Goal: Information Seeking & Learning: Check status

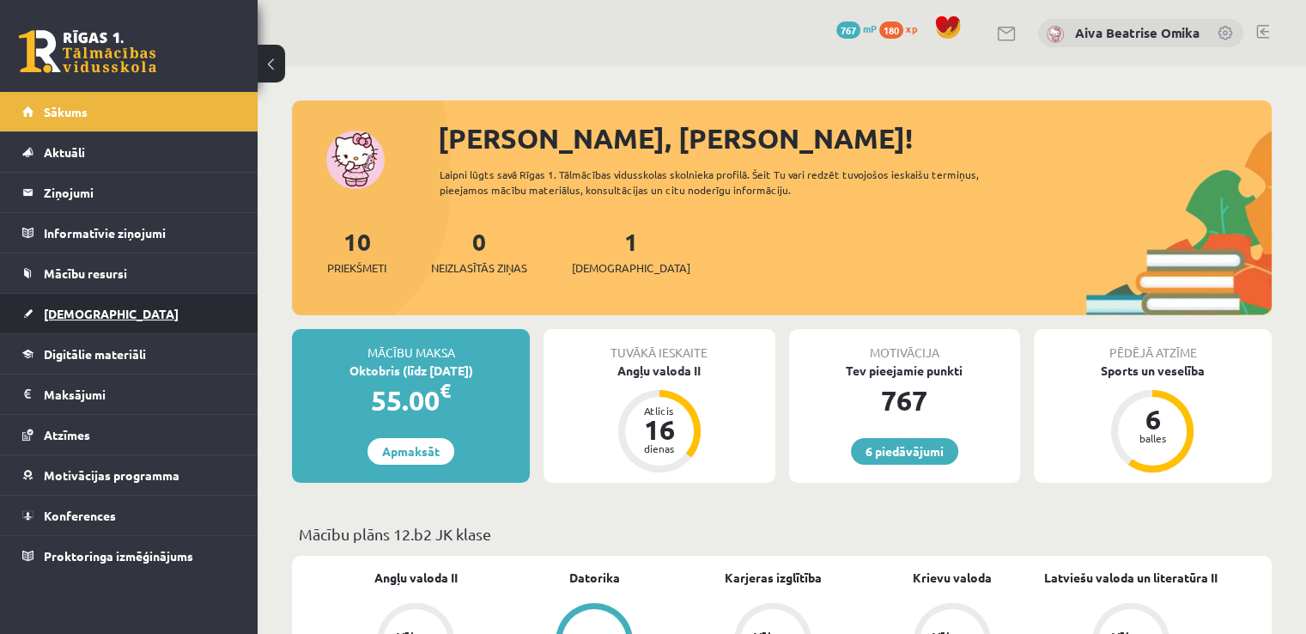
click at [103, 311] on link "[DEMOGRAPHIC_DATA]" at bounding box center [129, 314] width 214 height 40
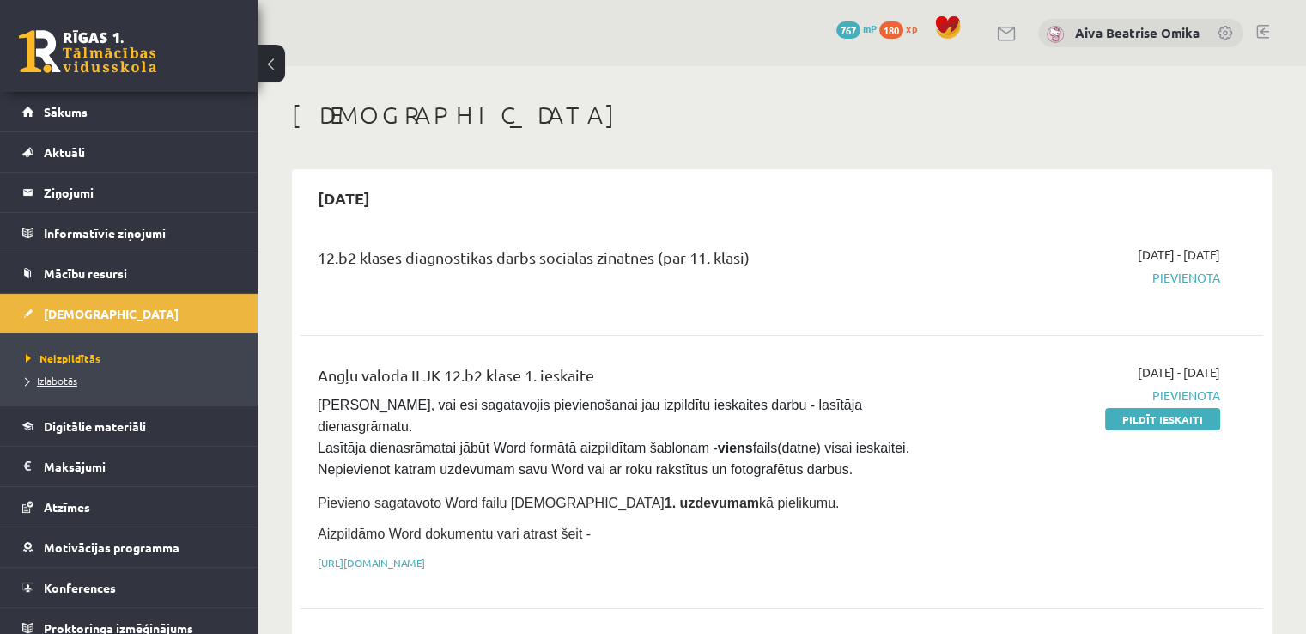
click at [59, 379] on span "Izlabotās" at bounding box center [52, 381] width 52 height 14
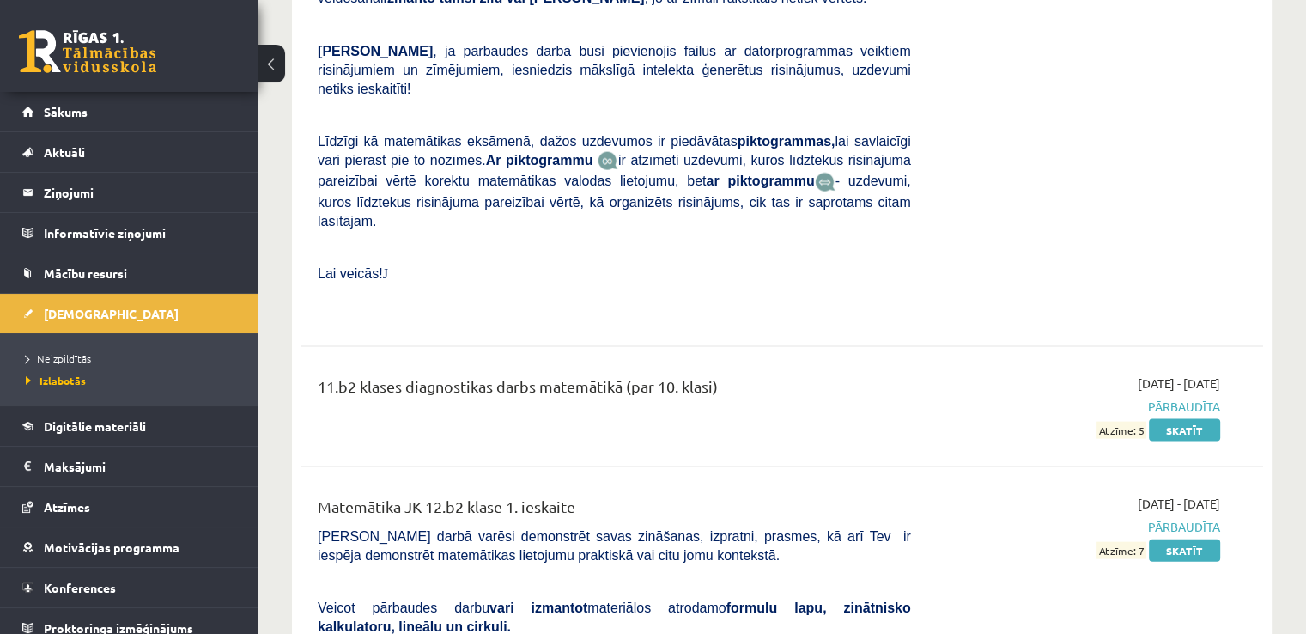
scroll to position [3607, 0]
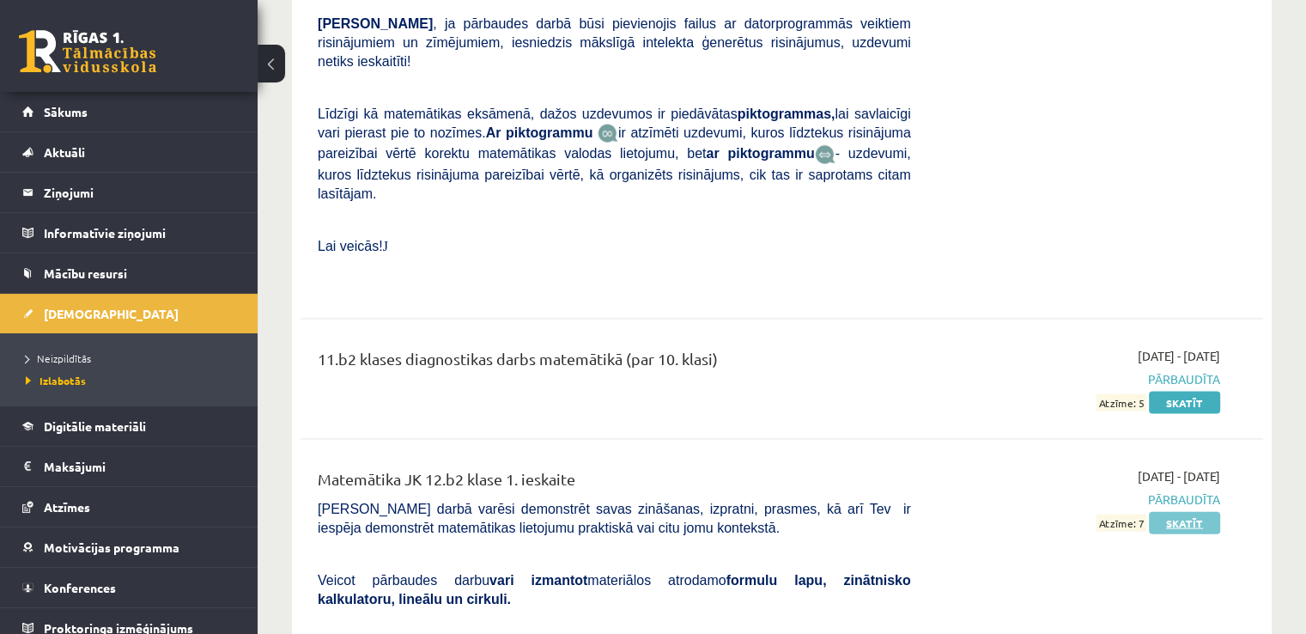
click at [1201, 512] on link "Skatīt" at bounding box center [1184, 523] width 71 height 22
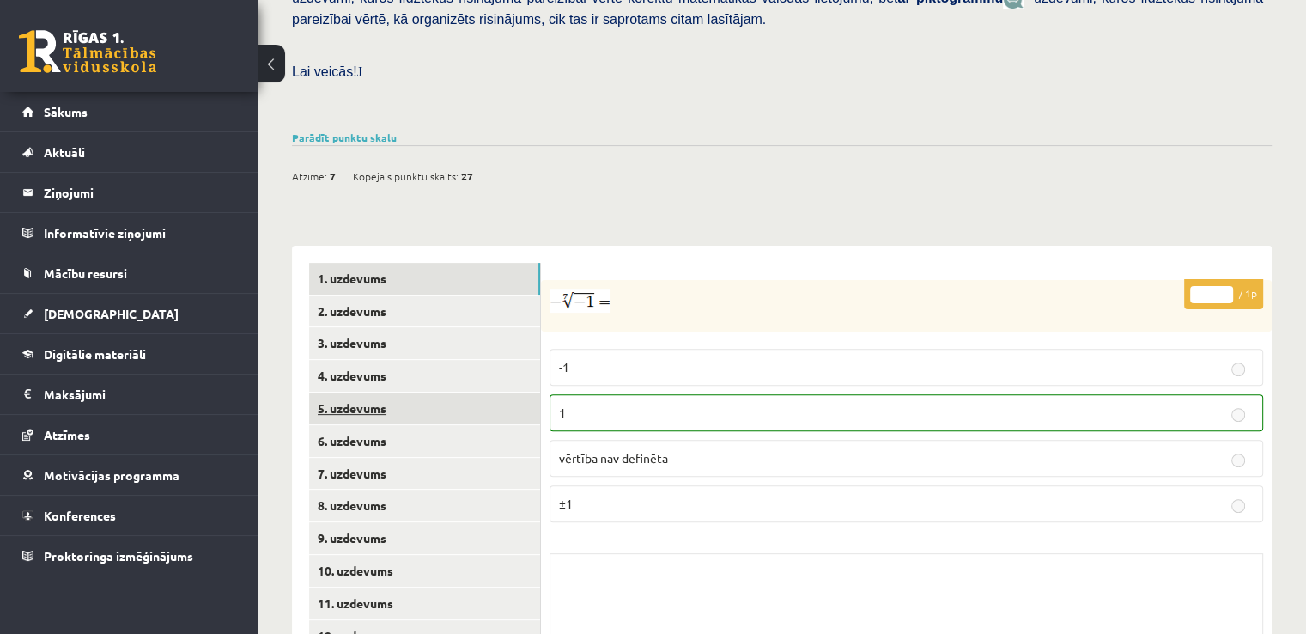
scroll to position [515, 0]
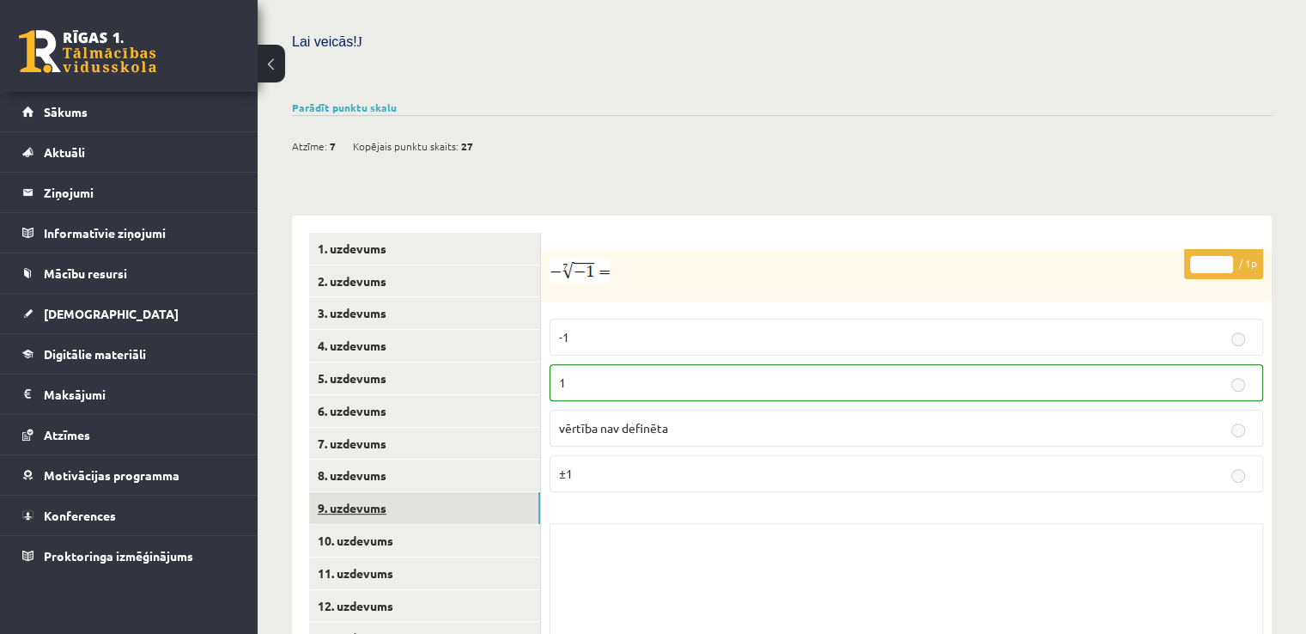
click at [353, 492] on link "9. uzdevums" at bounding box center [424, 508] width 231 height 32
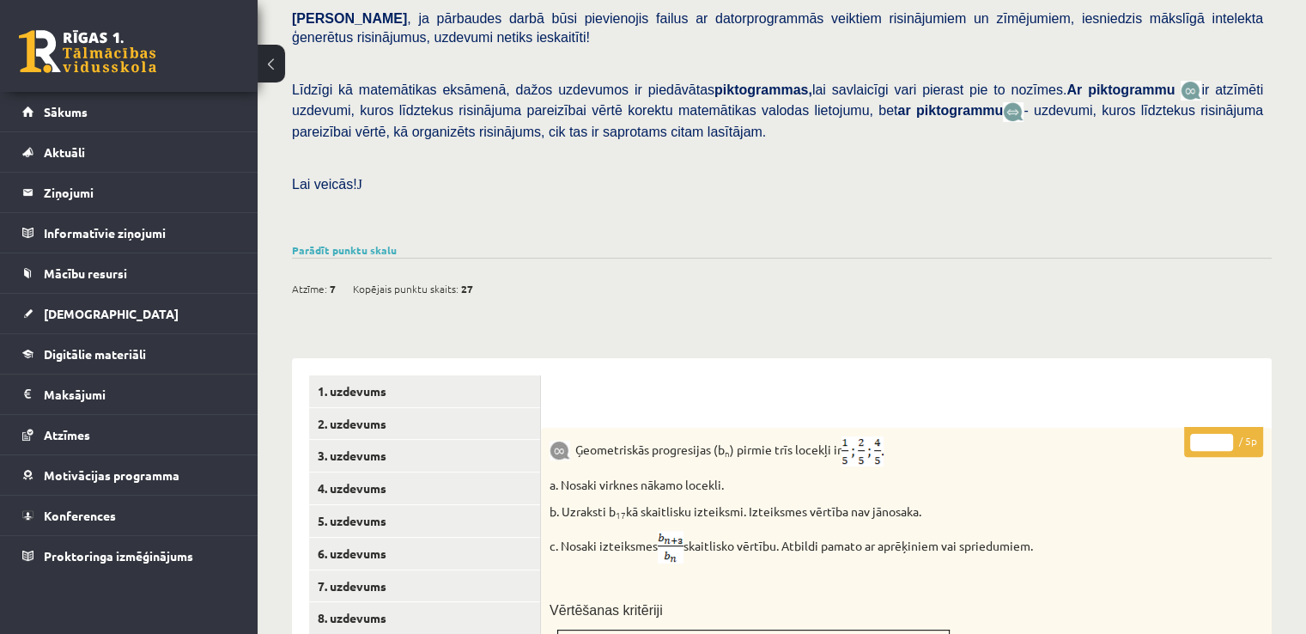
scroll to position [344, 0]
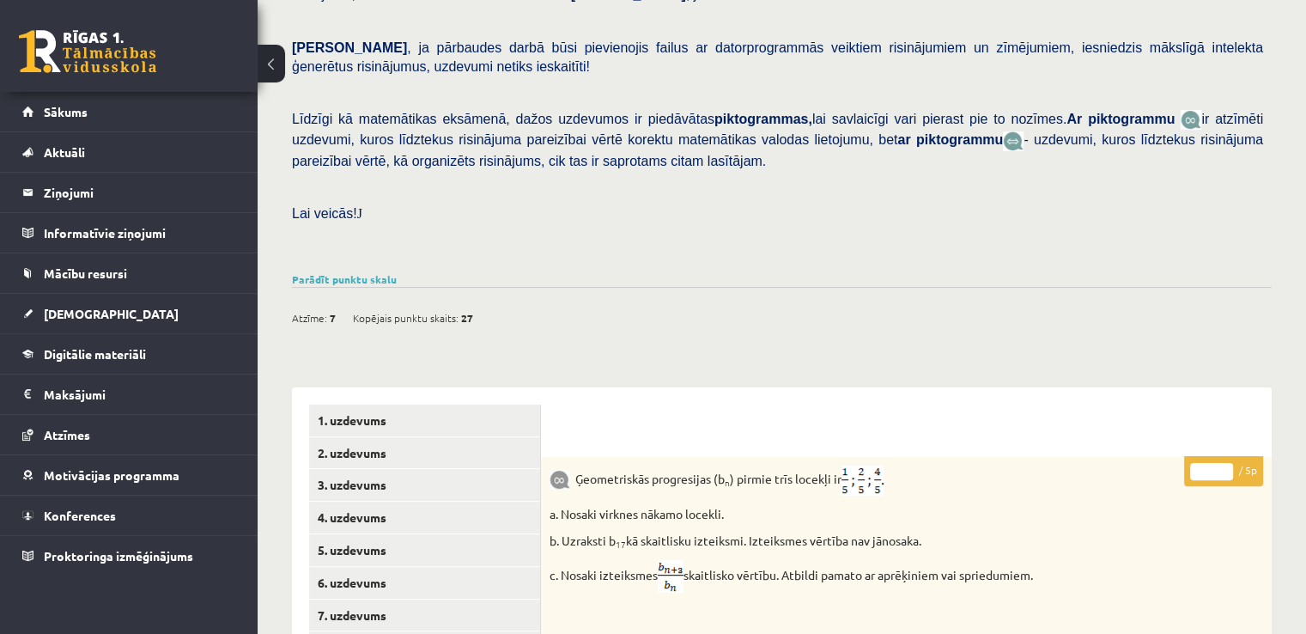
click at [326, 231] on div "Matemātika JK 12.b2 klase 1. ieskaite , Aiva Beatrise Omika (12.b2 JK klase) Pā…" at bounding box center [782, 604] width 1049 height 1763
click at [335, 287] on div "Atzīme: 7 Kopējais punktu skaits: 27" at bounding box center [782, 309] width 980 height 44
click at [332, 271] on div "Parādīt punktu skalu Atzīme No Līdz 1 0 7 2 8 10 3 11 14 4 15 18 5 19 22 6 23 2…" at bounding box center [782, 278] width 980 height 15
click at [331, 272] on link "Parādīt punktu skalu" at bounding box center [344, 279] width 105 height 14
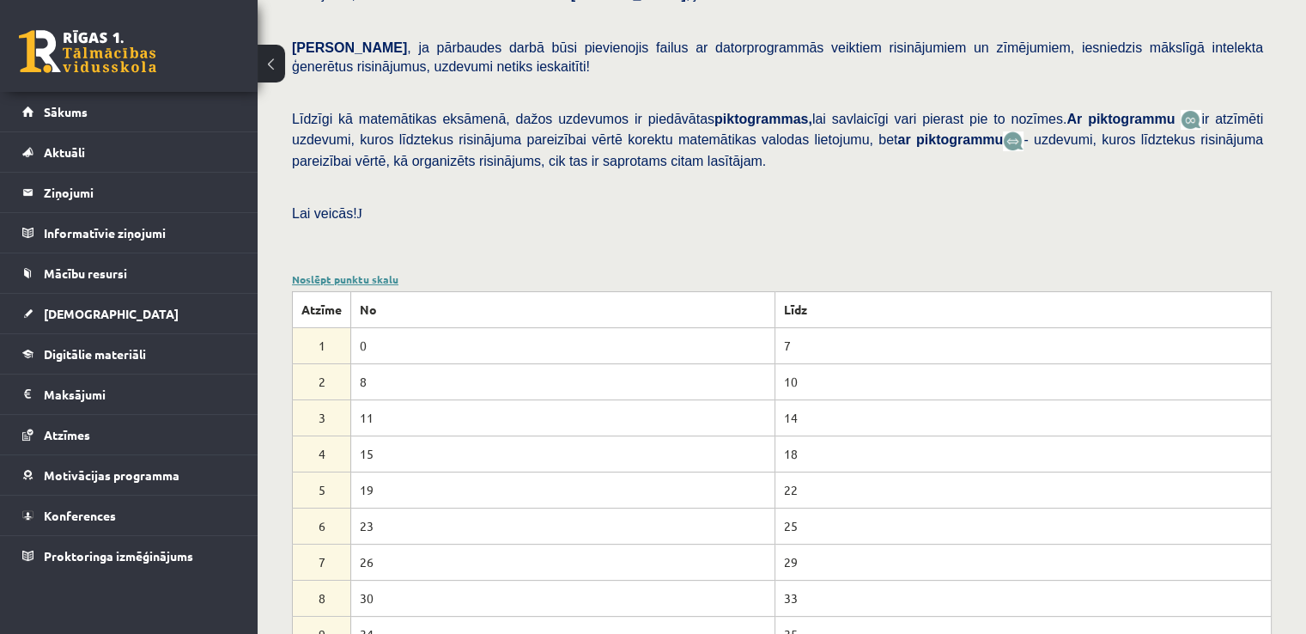
click at [320, 272] on link "Noslēpt punktu skalu" at bounding box center [345, 279] width 107 height 14
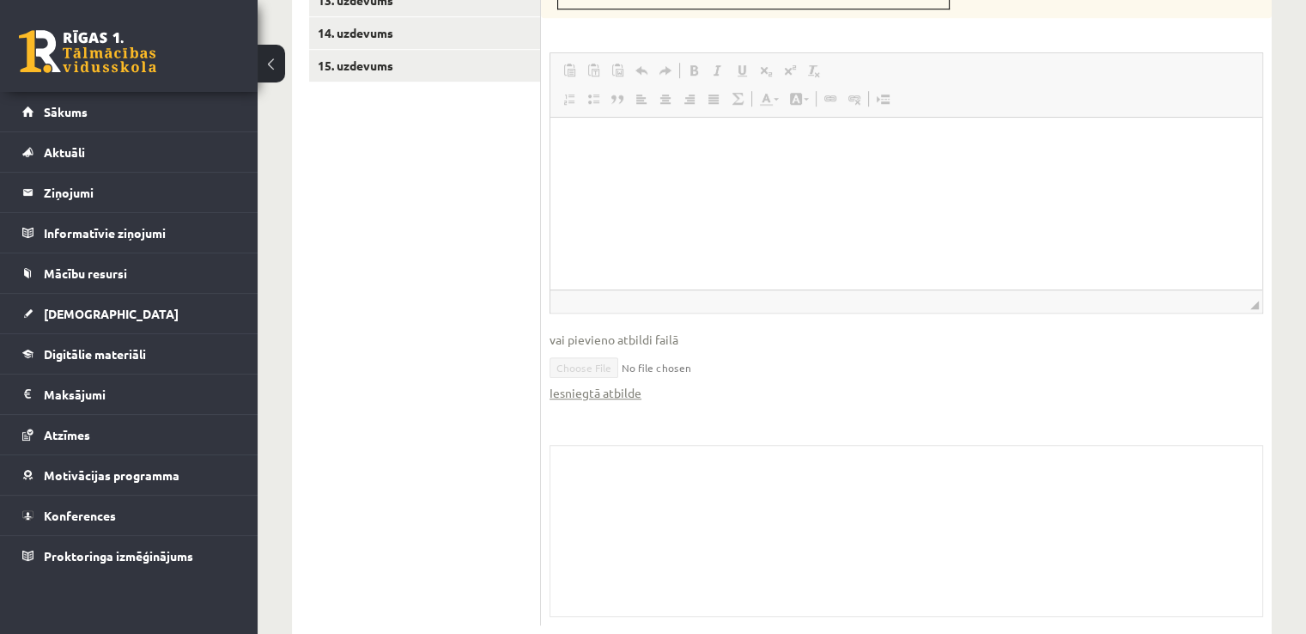
scroll to position [1155, 0]
click at [615, 381] on link "Iesniegtā atbilde" at bounding box center [596, 390] width 92 height 18
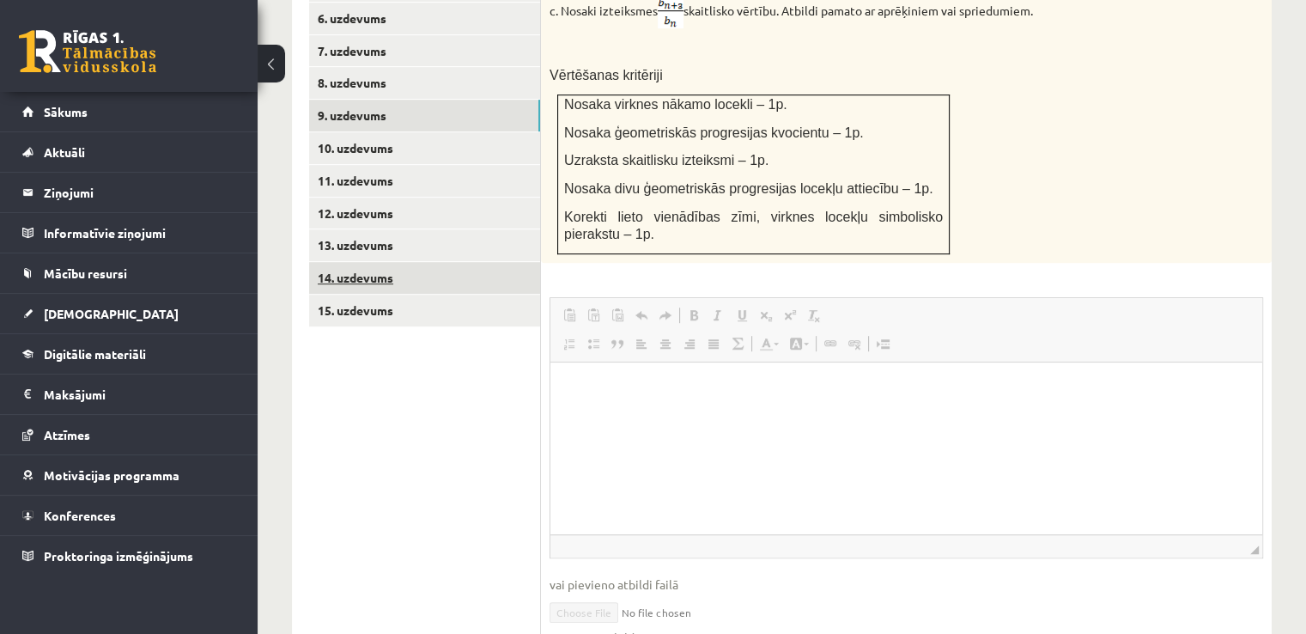
scroll to position [898, 0]
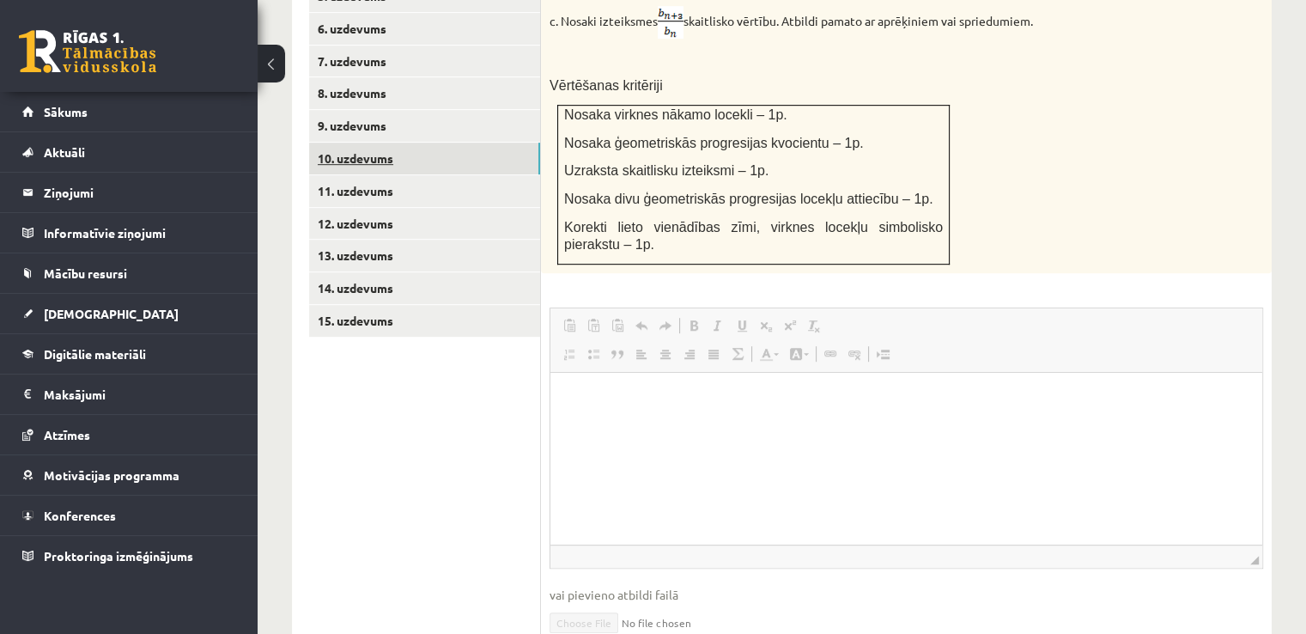
click at [360, 143] on link "10. uzdevums" at bounding box center [424, 159] width 231 height 32
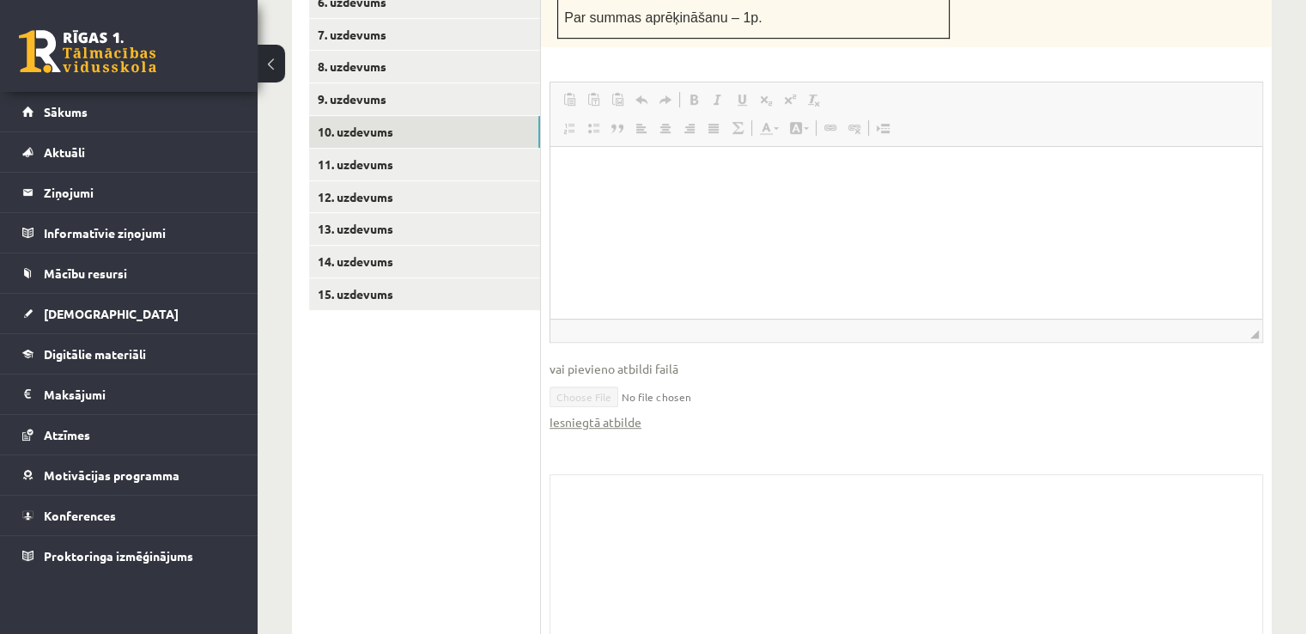
scroll to position [957, 0]
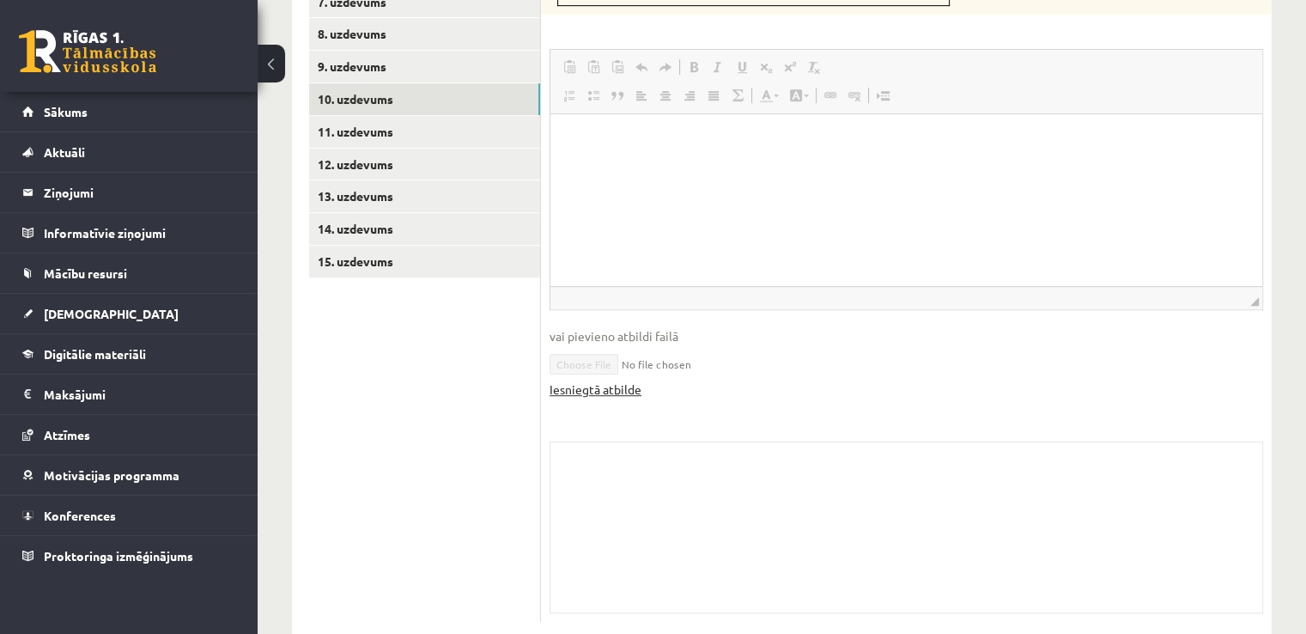
click at [586, 380] on link "Iesniegtā atbilde" at bounding box center [596, 389] width 92 height 18
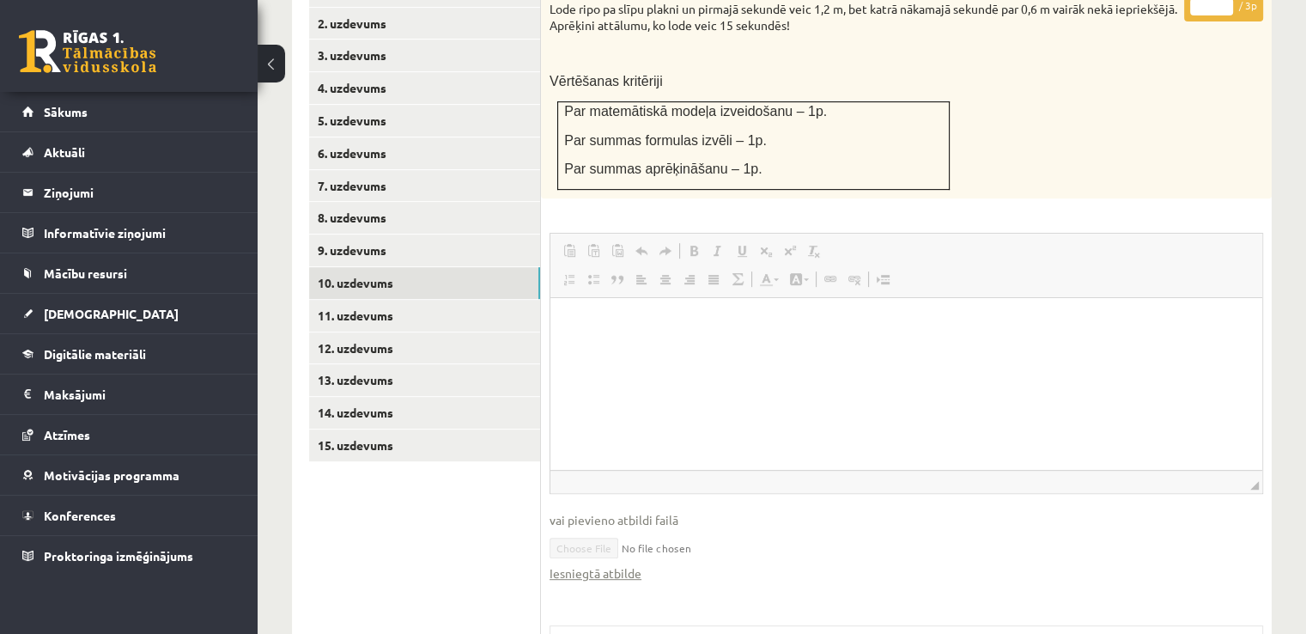
scroll to position [785, 0]
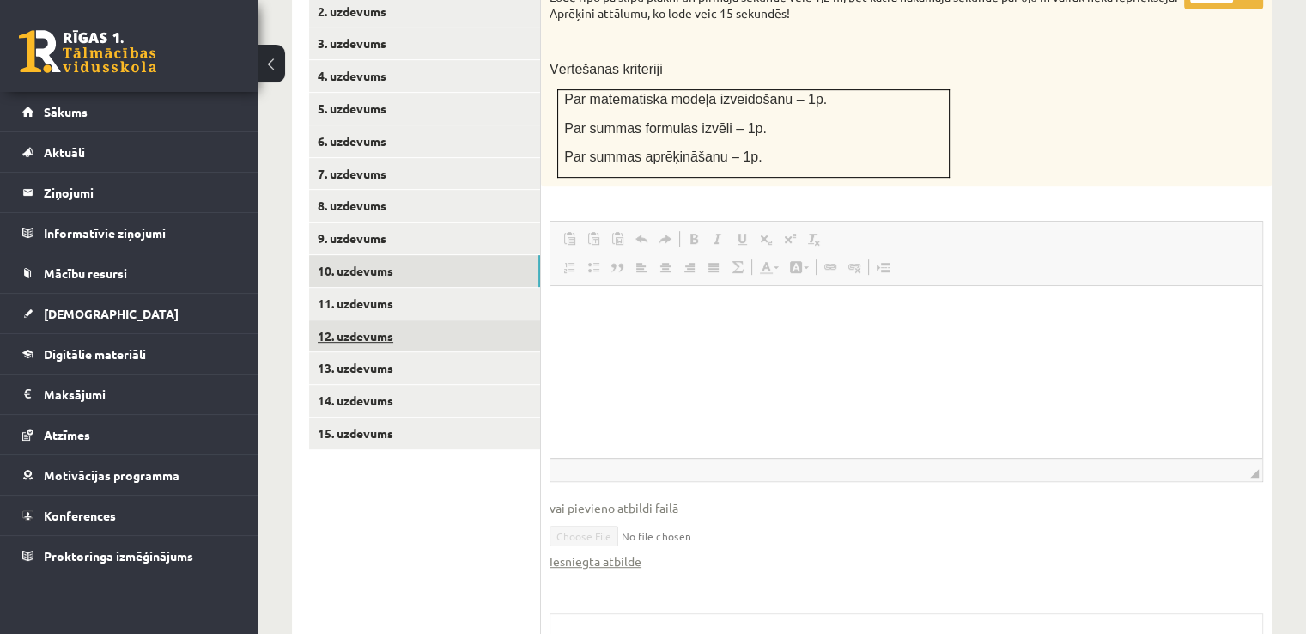
click at [356, 320] on link "12. uzdevums" at bounding box center [424, 336] width 231 height 32
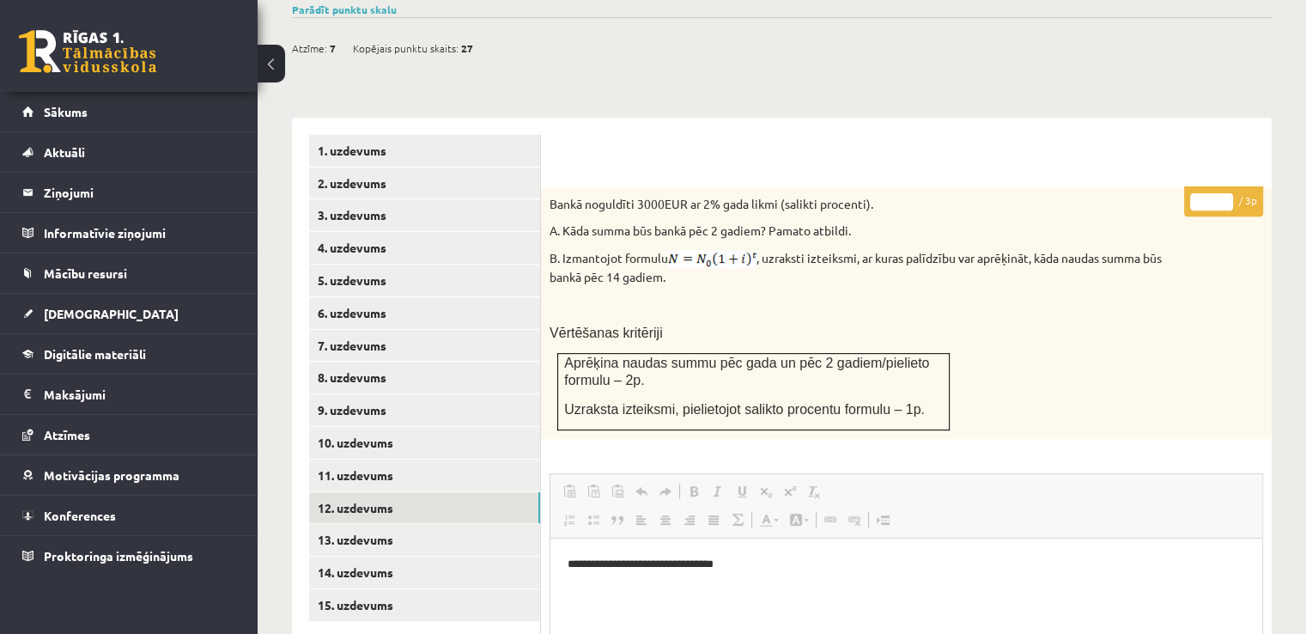
scroll to position [0, 0]
click at [425, 557] on link "14. uzdevums" at bounding box center [424, 573] width 231 height 32
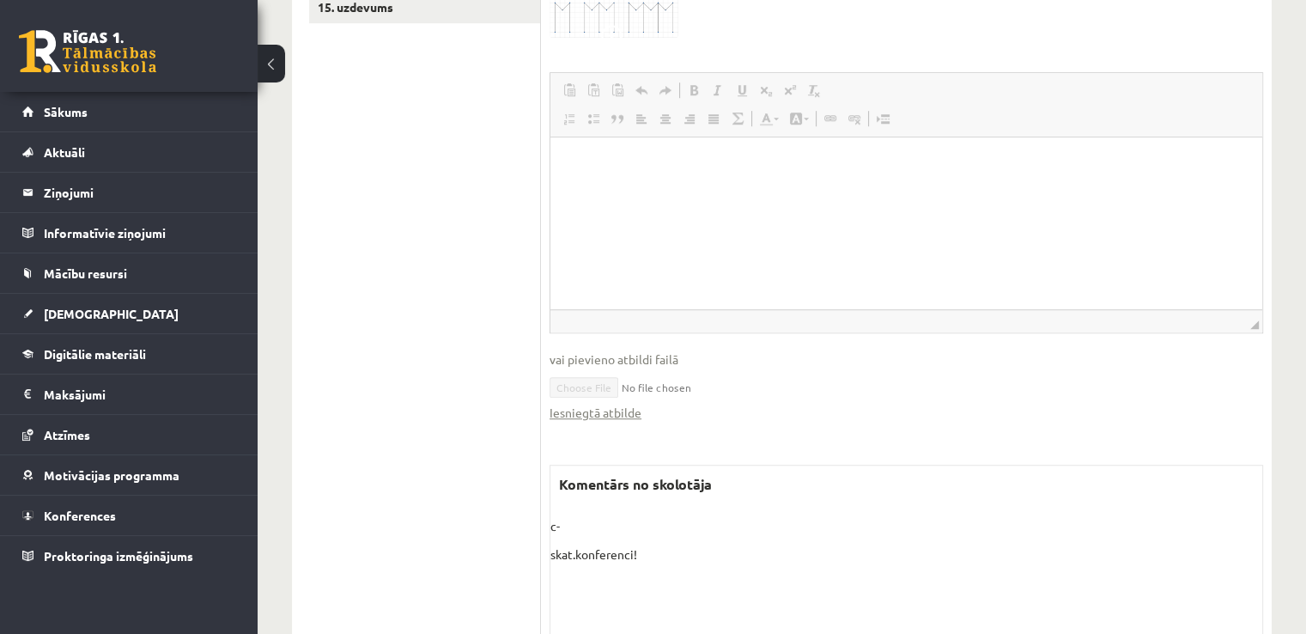
scroll to position [1216, 0]
click at [607, 399] on link "Iesniegtā atbilde" at bounding box center [596, 408] width 92 height 18
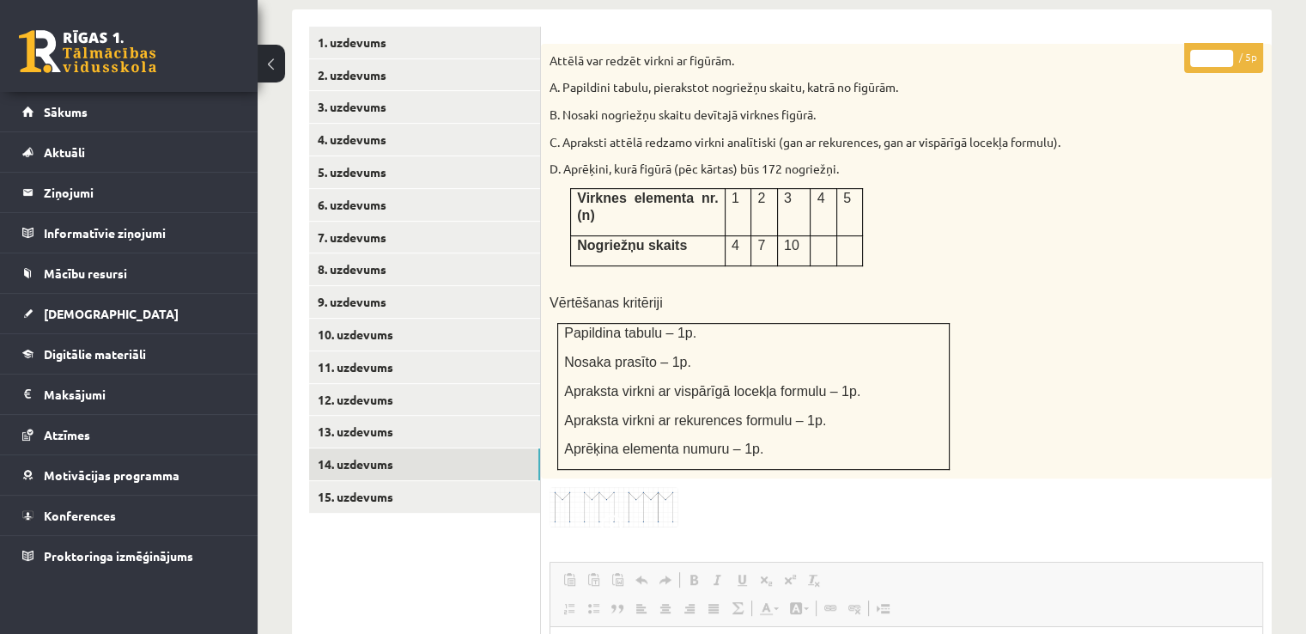
scroll to position [701, 0]
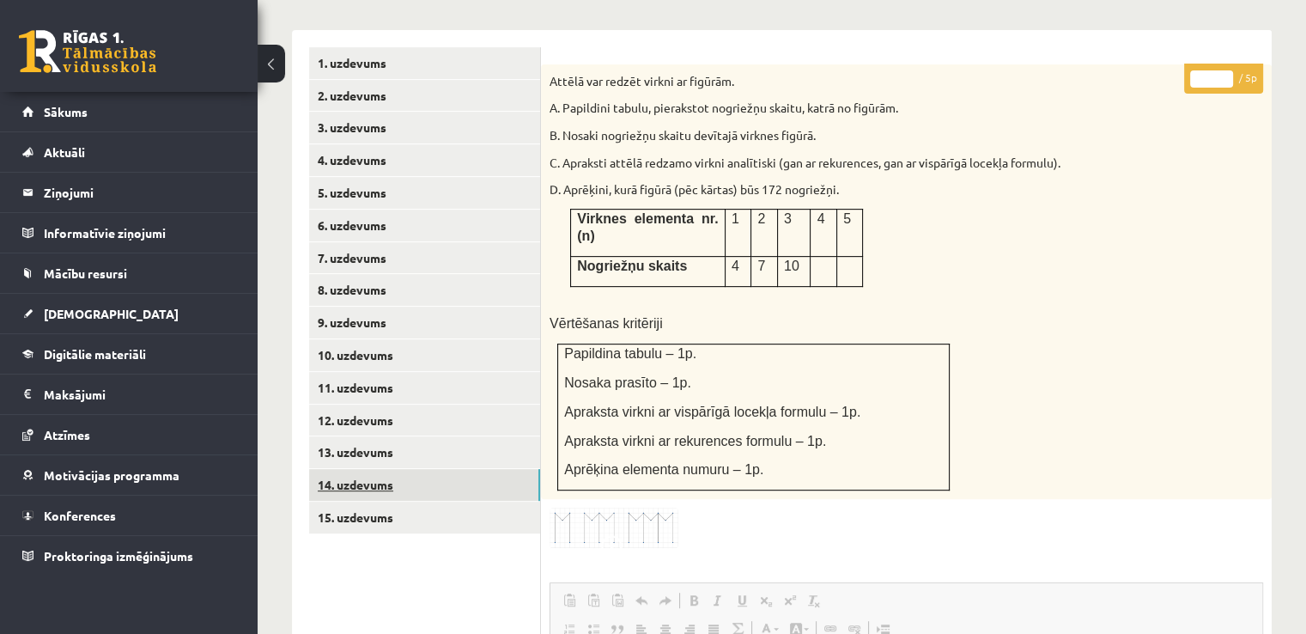
click at [356, 469] on link "14. uzdevums" at bounding box center [424, 485] width 231 height 32
click at [368, 502] on link "15. uzdevums" at bounding box center [424, 518] width 231 height 32
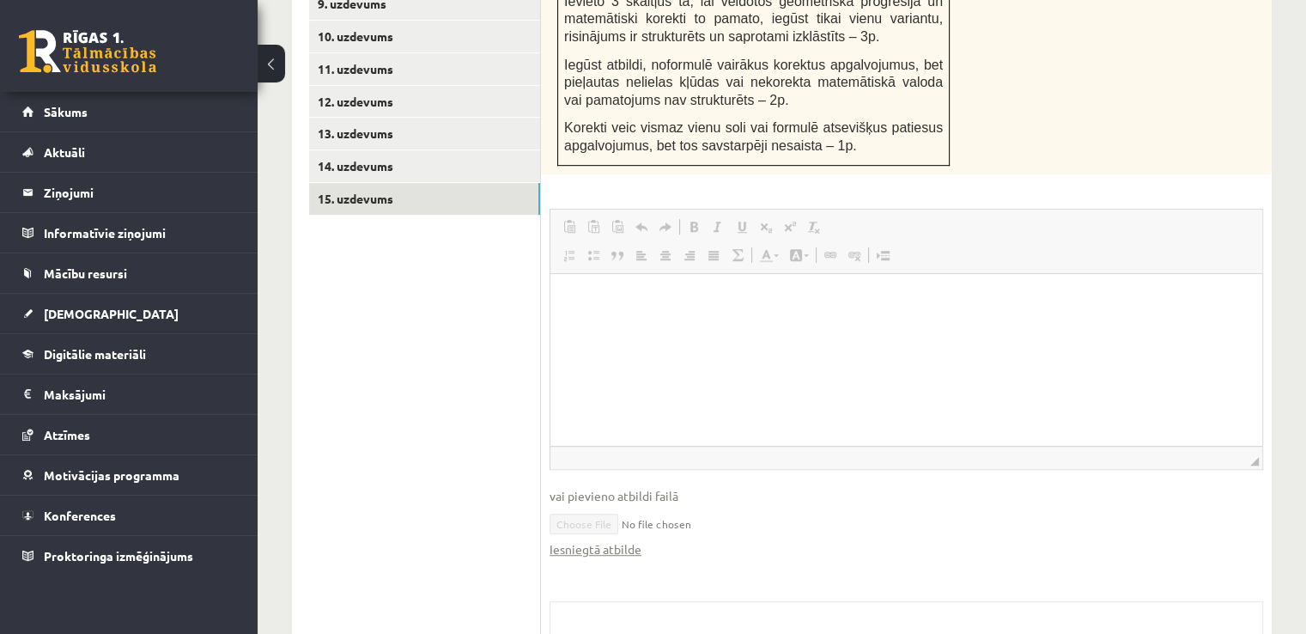
scroll to position [1044, 0]
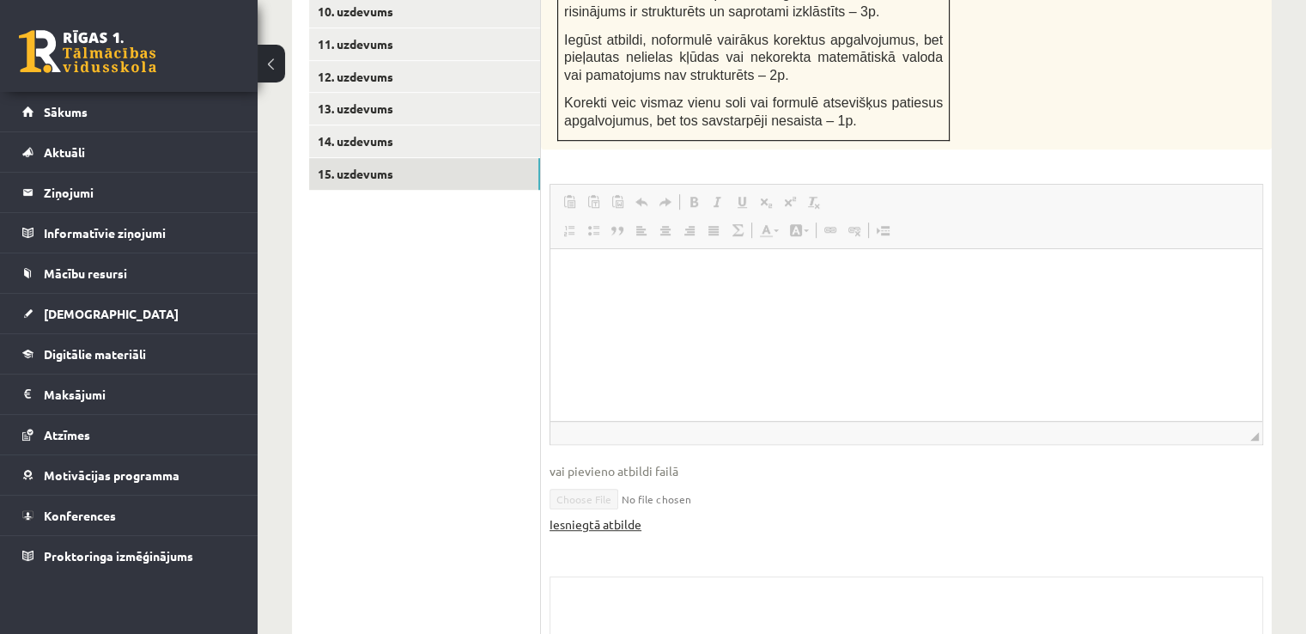
click at [620, 515] on link "Iesniegtā atbilde" at bounding box center [596, 524] width 92 height 18
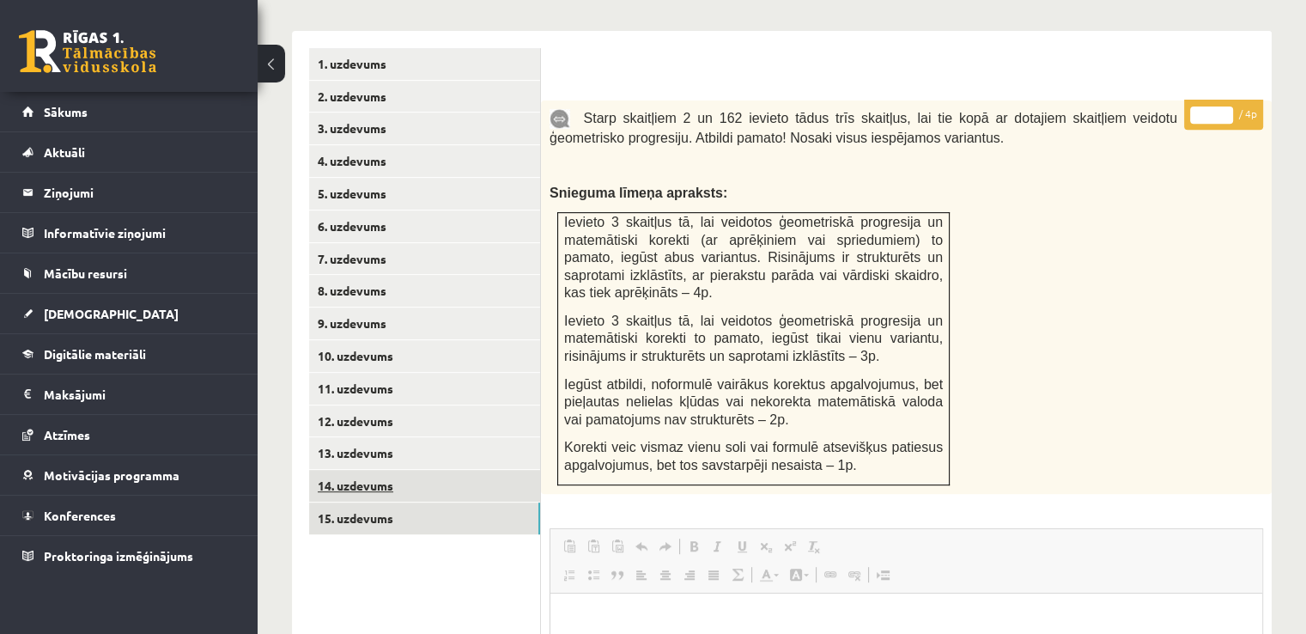
scroll to position [701, 0]
click at [368, 469] on link "14. uzdevums" at bounding box center [424, 485] width 231 height 32
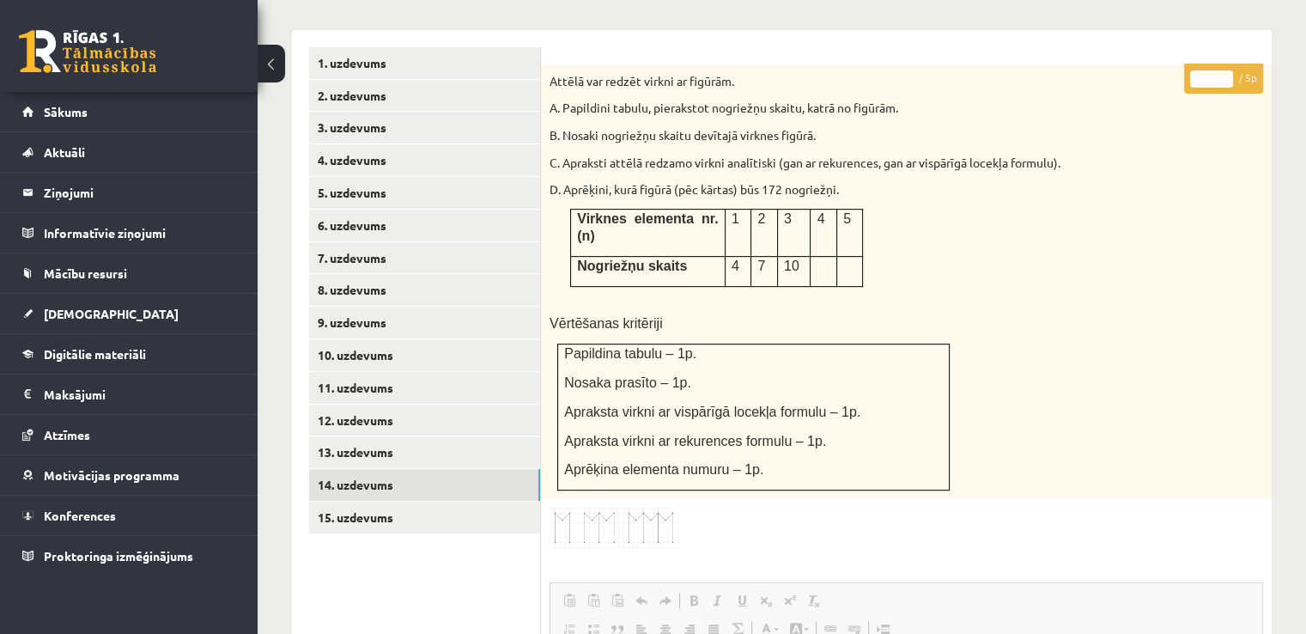
click at [357, 495] on ul "1. uzdevums 2. uzdevums 3. uzdevums 4. uzdevums 5. uzdevums 6. uzdevums 7. uzde…" at bounding box center [425, 601] width 232 height 1108
click at [353, 502] on link "15. uzdevums" at bounding box center [424, 518] width 231 height 32
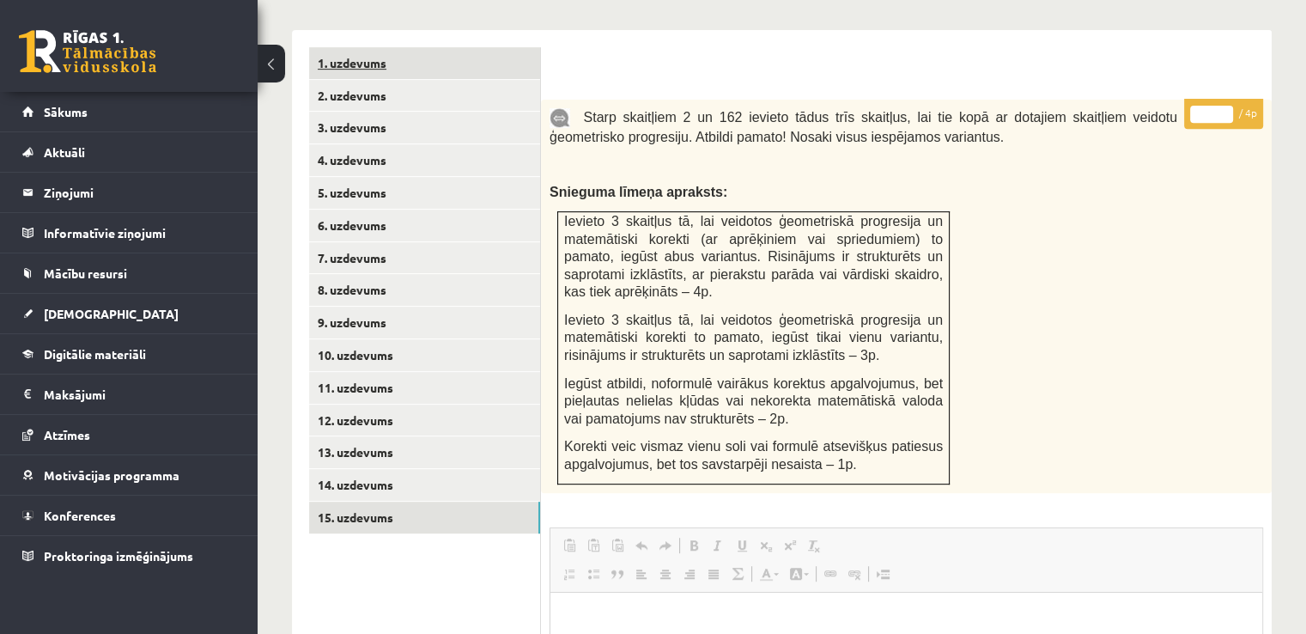
scroll to position [0, 0]
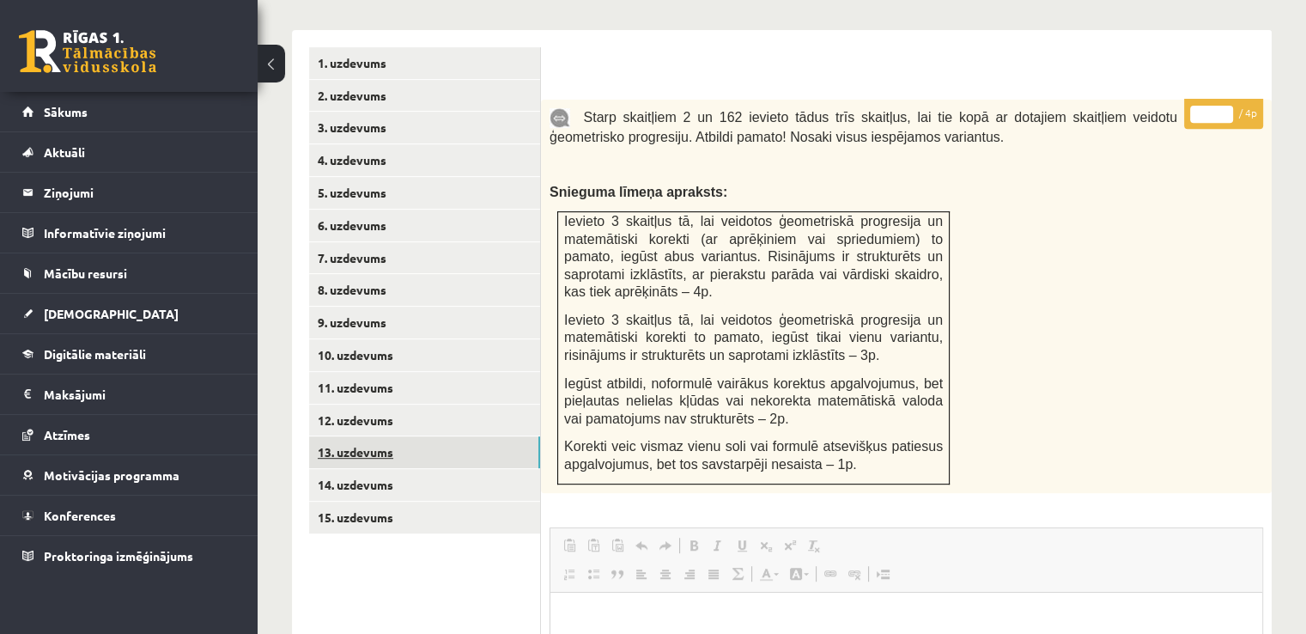
click at [401, 436] on link "13. uzdevums" at bounding box center [424, 452] width 231 height 32
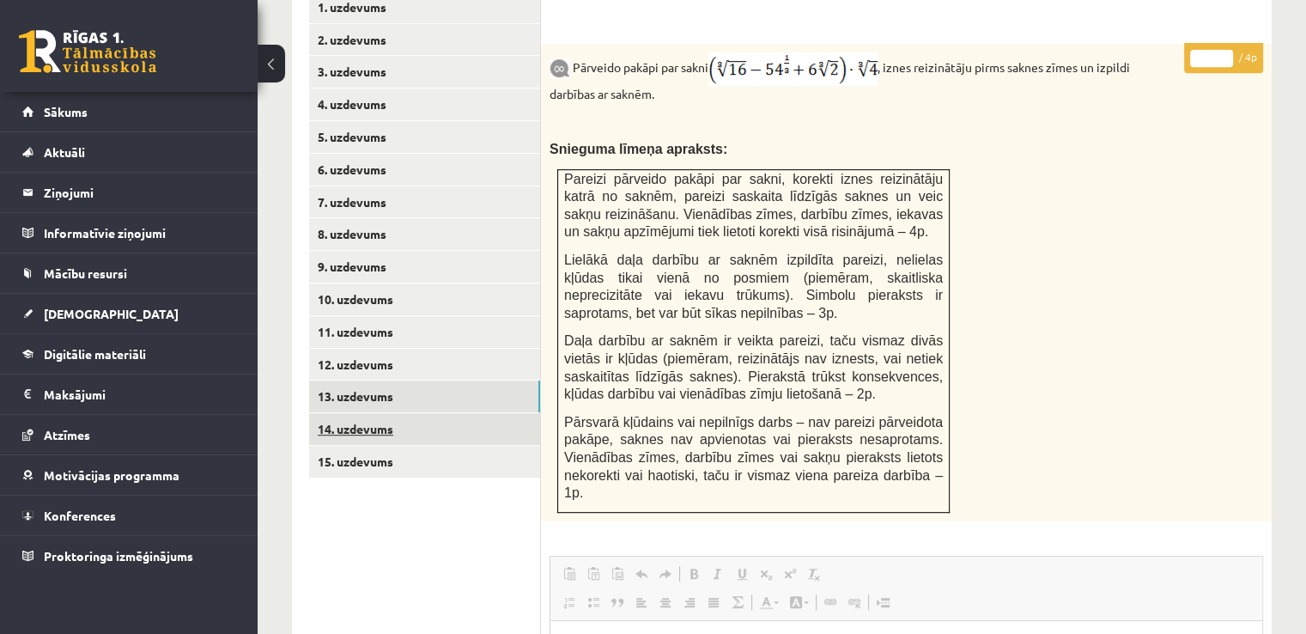
scroll to position [787, 0]
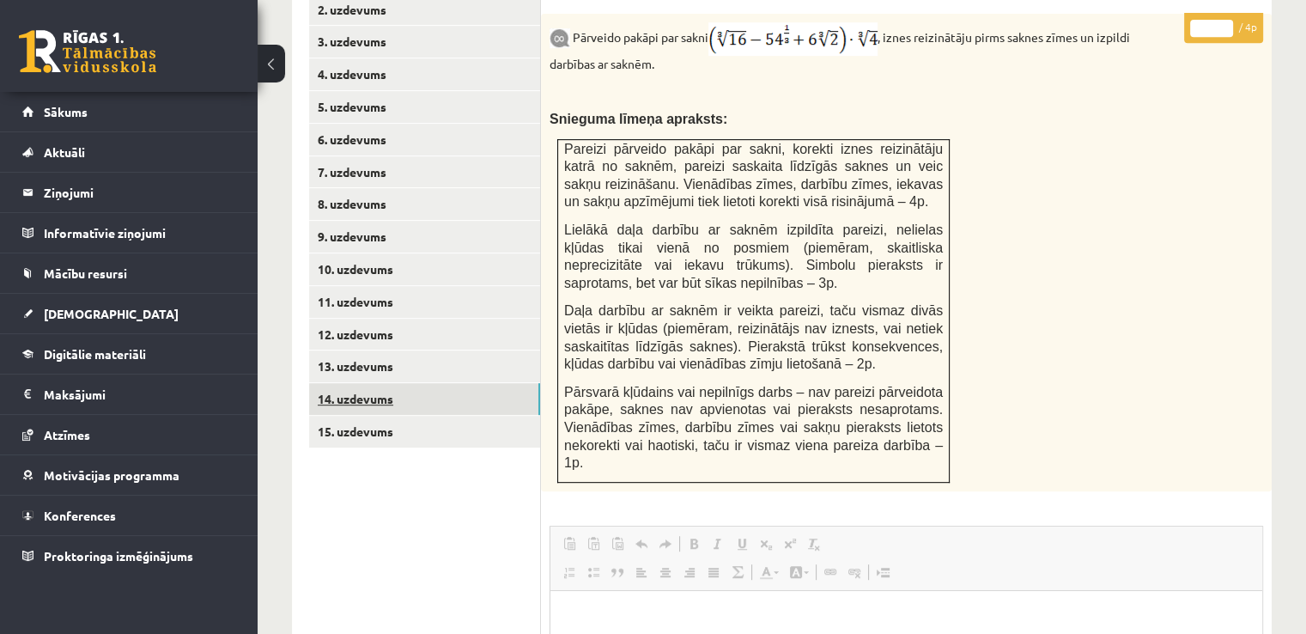
click at [376, 383] on link "14. uzdevums" at bounding box center [424, 399] width 231 height 32
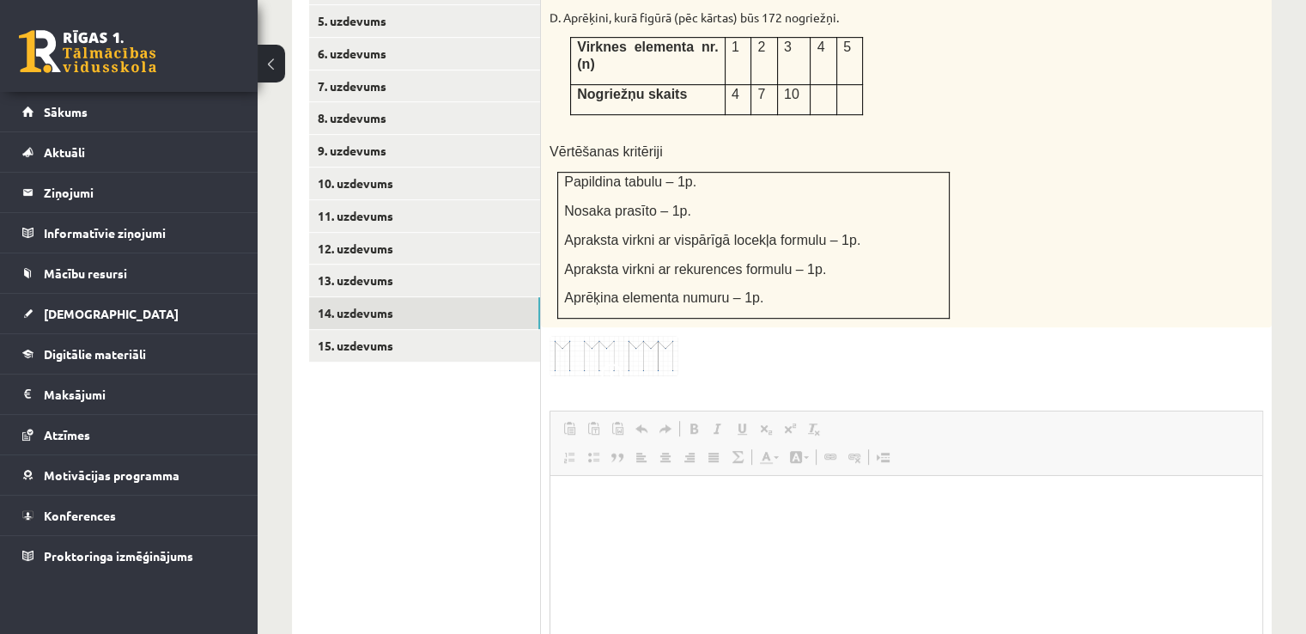
scroll to position [959, 0]
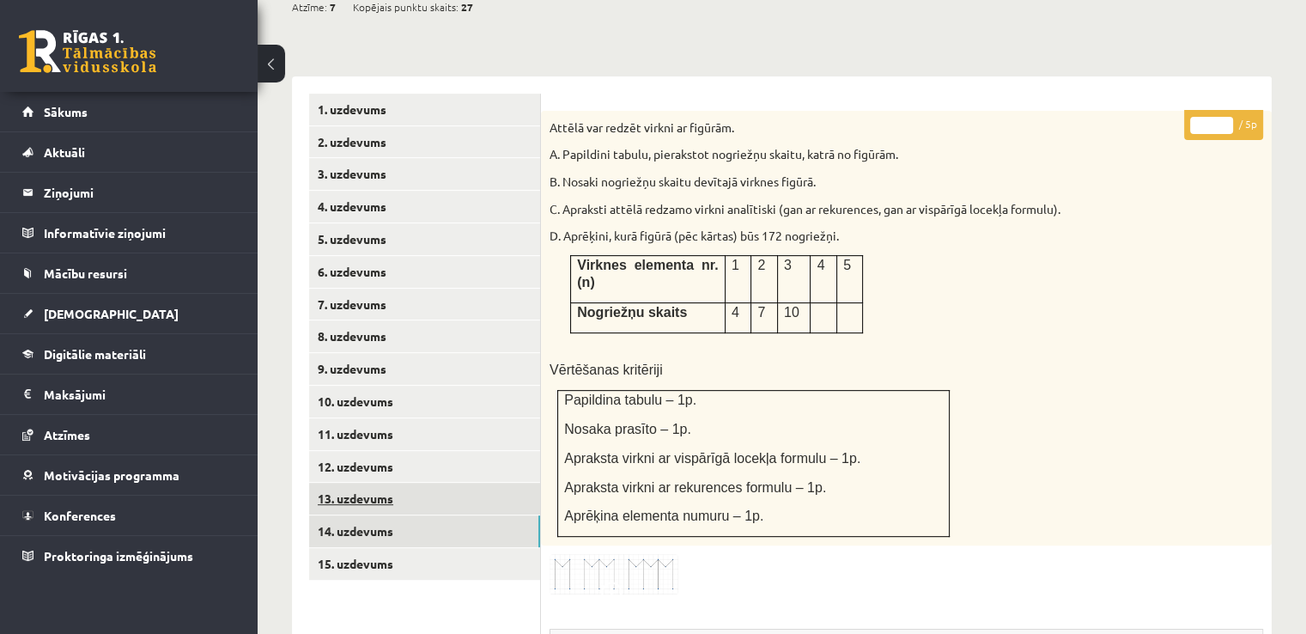
scroll to position [615, 0]
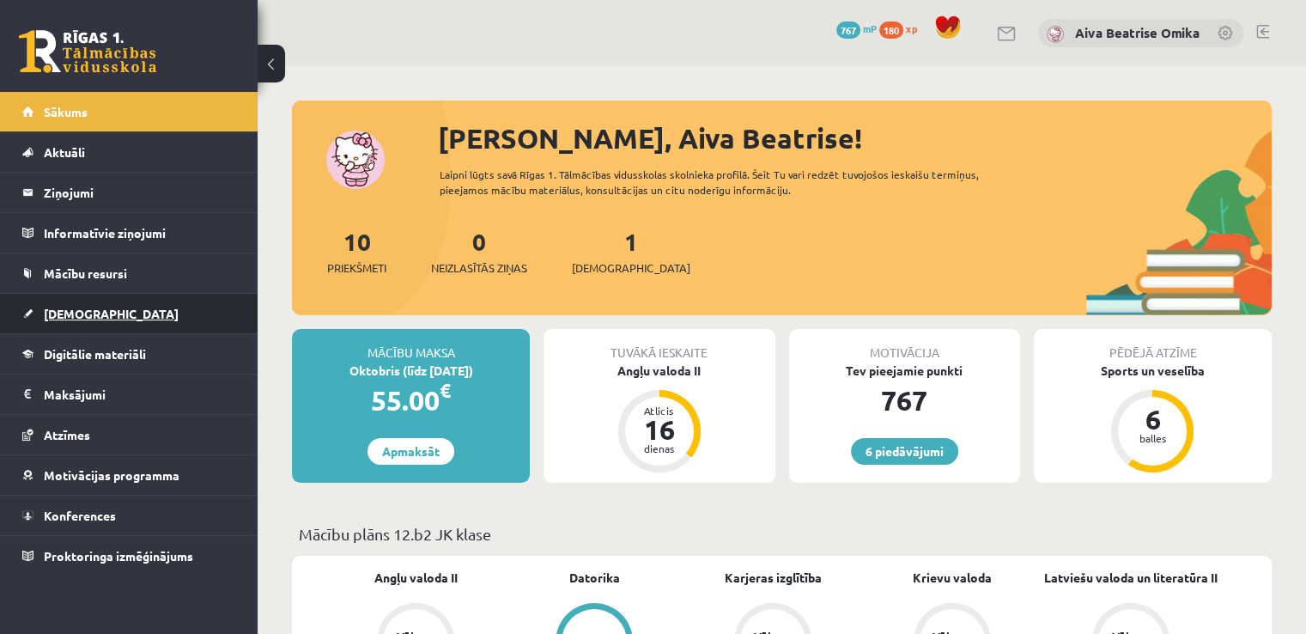
click at [89, 326] on link "[DEMOGRAPHIC_DATA]" at bounding box center [129, 314] width 214 height 40
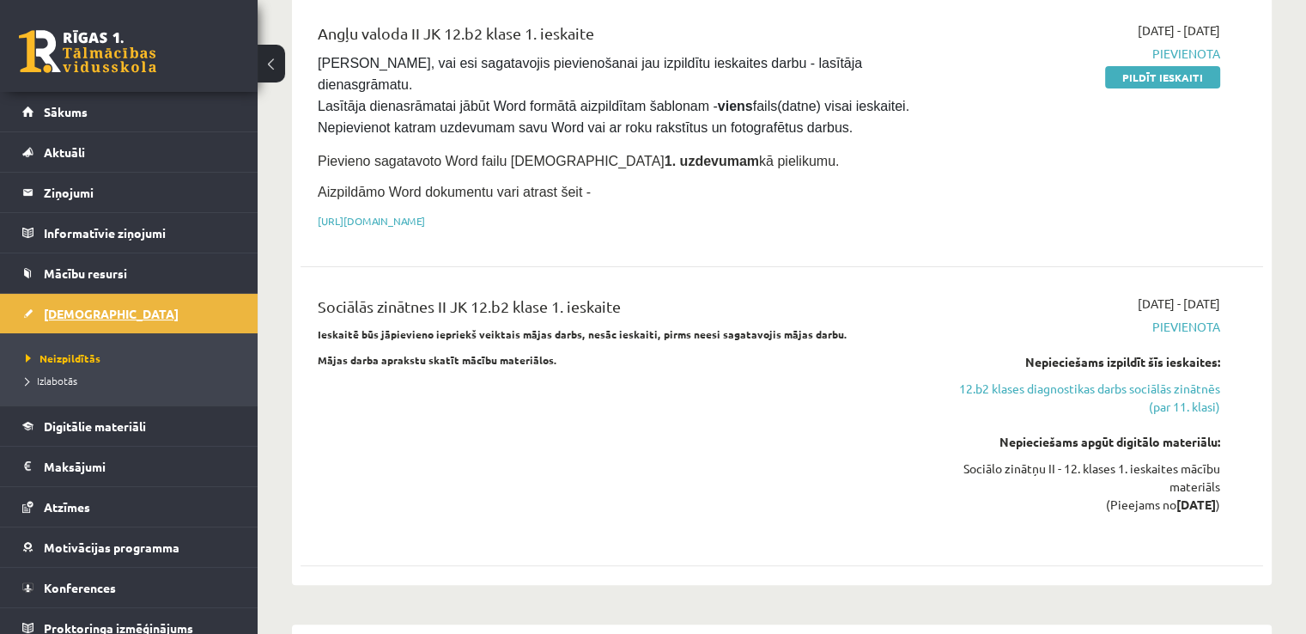
scroll to position [344, 0]
click at [37, 374] on span "Izlabotās" at bounding box center [52, 381] width 52 height 14
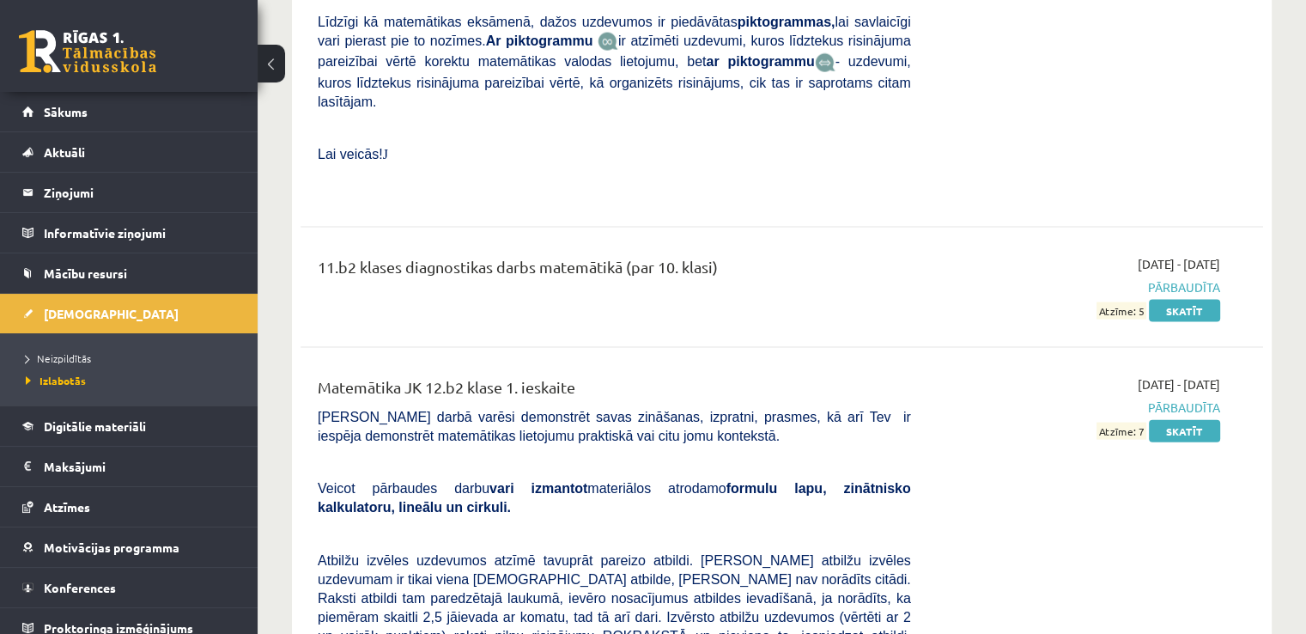
scroll to position [3779, 0]
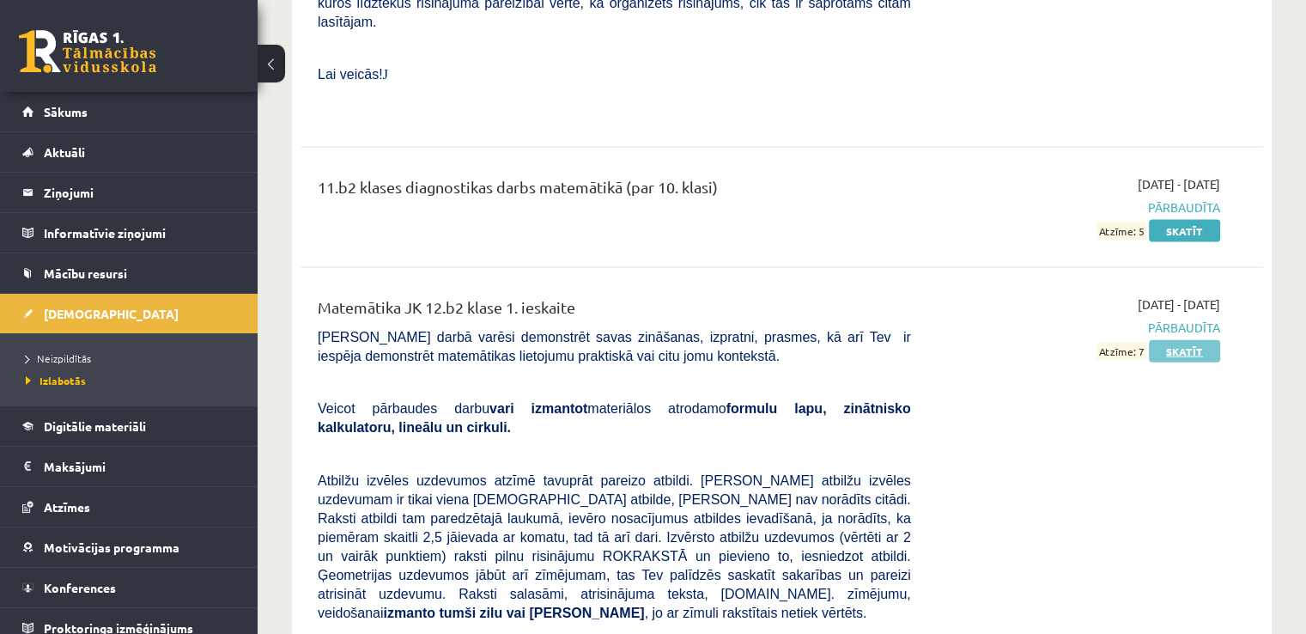
click at [1196, 340] on link "Skatīt" at bounding box center [1184, 351] width 71 height 22
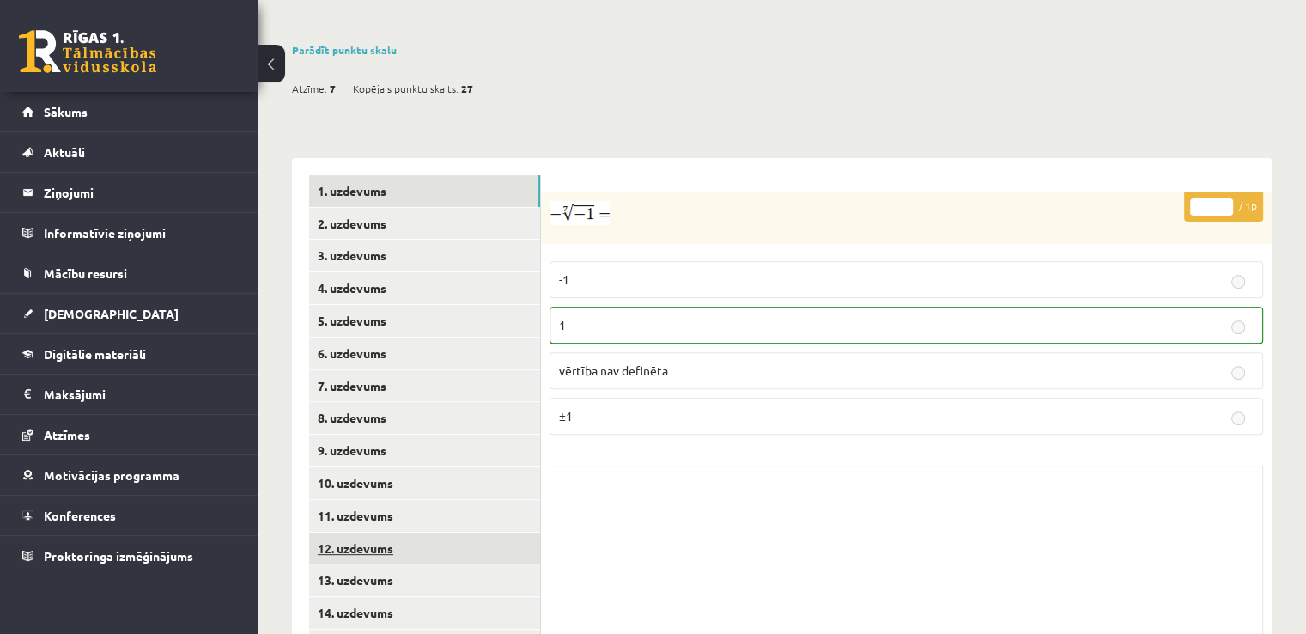
scroll to position [614, 0]
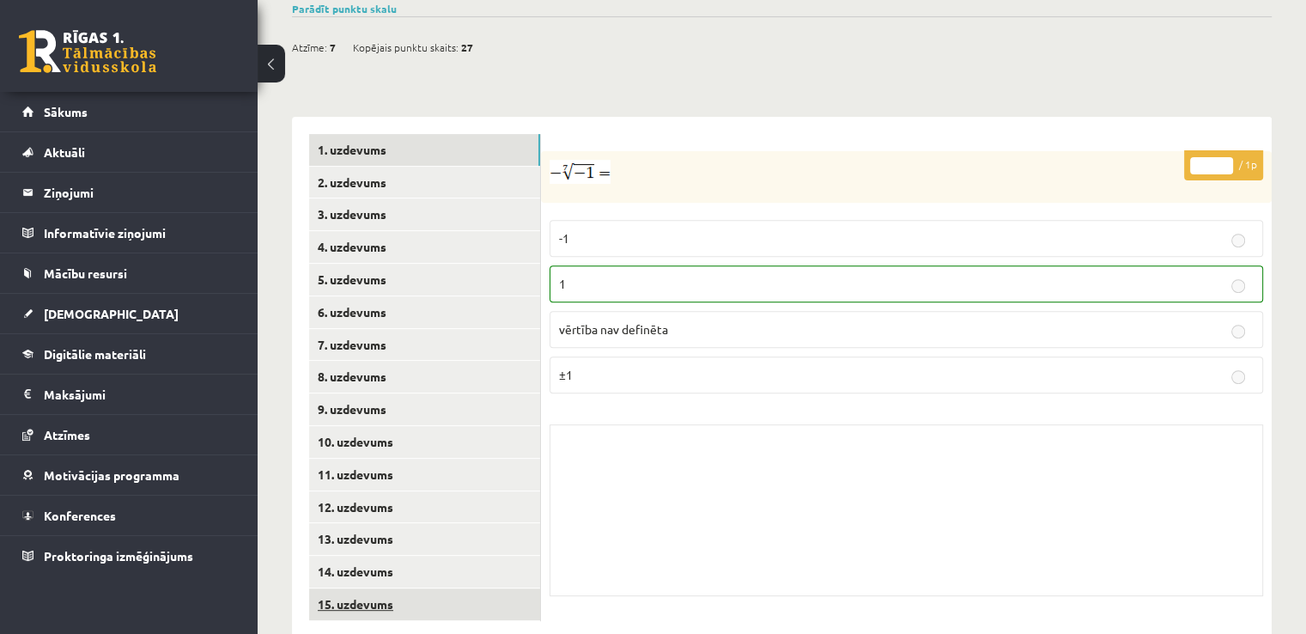
click at [368, 588] on link "15. uzdevums" at bounding box center [424, 604] width 231 height 32
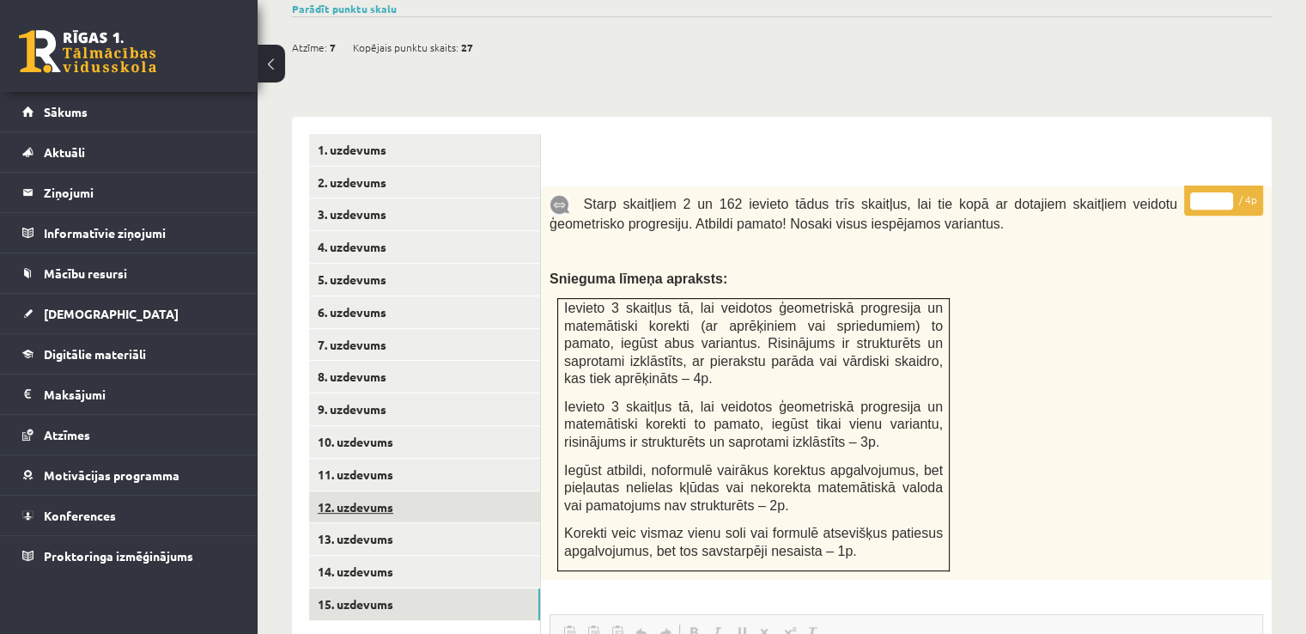
scroll to position [0, 0]
